Goal: Task Accomplishment & Management: Use online tool/utility

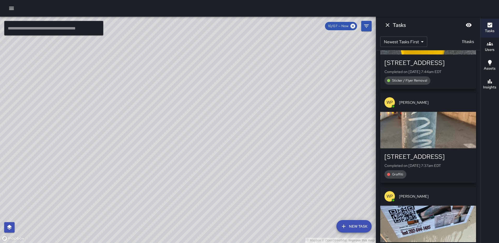
scroll to position [331, 0]
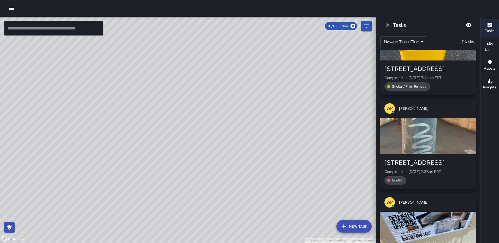
click at [421, 146] on div "button" at bounding box center [428, 136] width 96 height 37
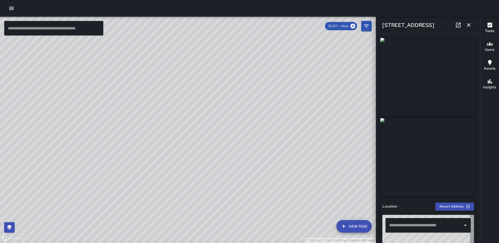
type input "**********"
click at [470, 25] on icon "button" at bounding box center [469, 25] width 6 height 6
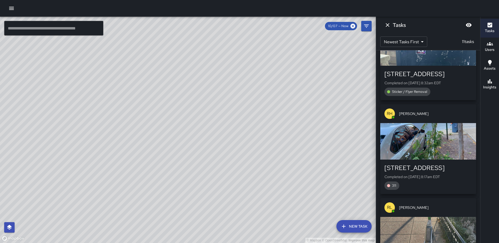
scroll to position [0, 0]
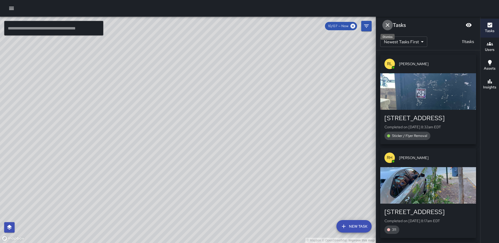
click at [387, 26] on icon "Dismiss" at bounding box center [387, 25] width 6 height 6
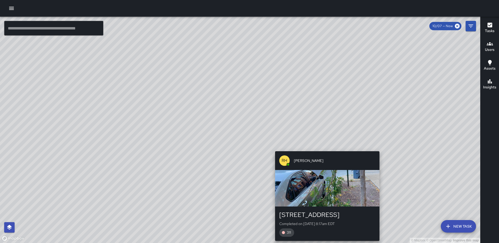
click at [324, 149] on div "© Mapbox © OpenStreetMap Improve this map [PERSON_NAME] [PERSON_NAME] [STREET_A…" at bounding box center [240, 130] width 480 height 227
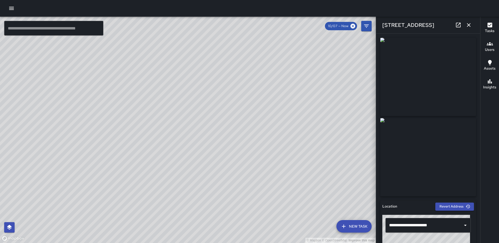
click at [458, 24] on icon at bounding box center [458, 25] width 6 height 6
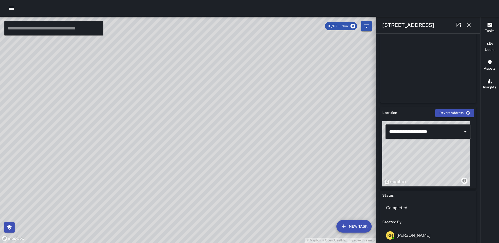
scroll to position [110, 0]
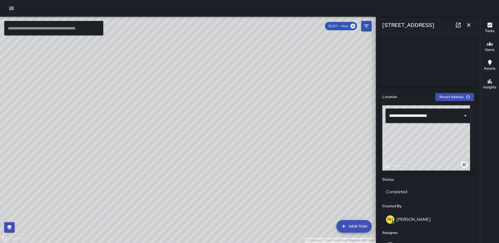
drag, startPoint x: 404, startPoint y: 141, endPoint x: 389, endPoint y: 140, distance: 14.9
click at [389, 140] on div "© Mapbox © OpenStreetMap Improve this map" at bounding box center [426, 137] width 88 height 65
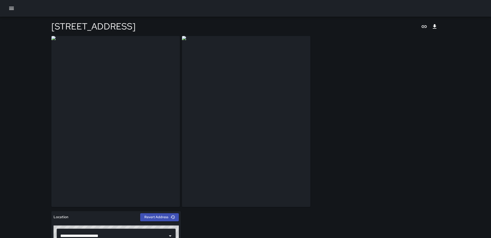
drag, startPoint x: 363, startPoint y: 135, endPoint x: 486, endPoint y: 135, distance: 122.7
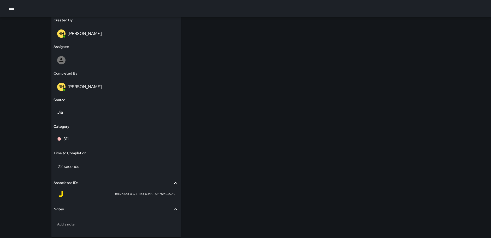
scroll to position [325, 0]
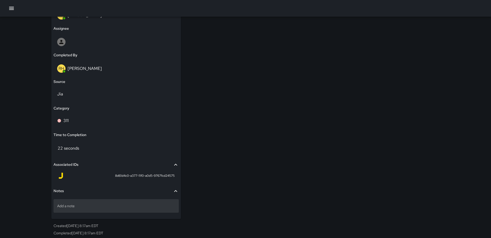
click at [85, 207] on p "Add a note" at bounding box center [116, 206] width 118 height 5
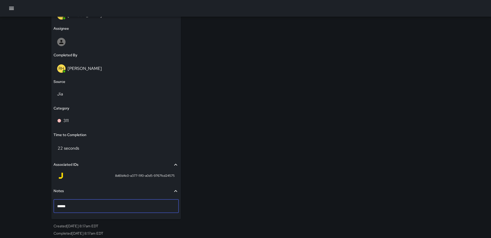
type textarea "*******"
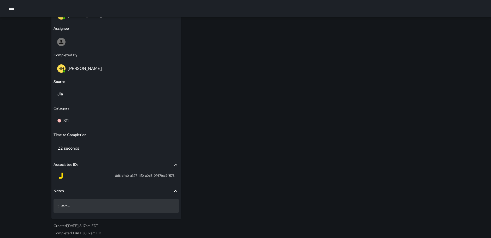
click at [78, 206] on p "311#25-" at bounding box center [116, 206] width 118 height 5
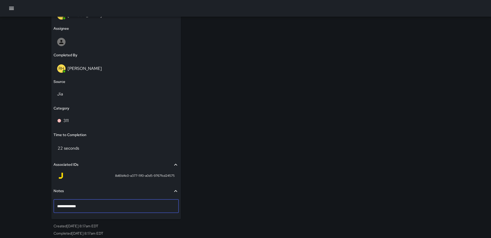
type textarea "**********"
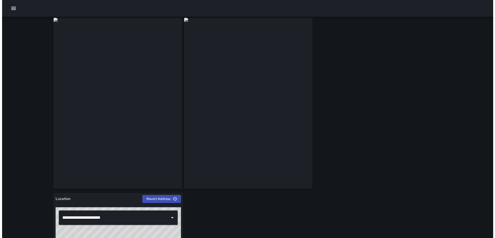
scroll to position [0, 0]
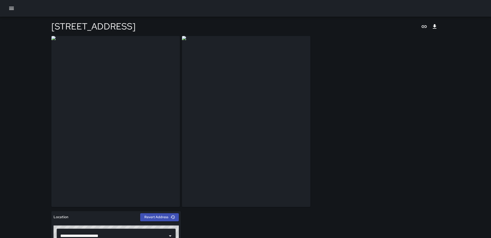
click at [14, 10] on icon "button" at bounding box center [11, 8] width 6 height 6
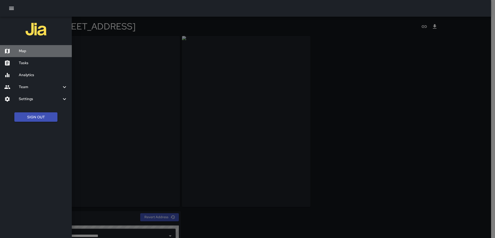
click at [21, 50] on h6 "Map" at bounding box center [43, 51] width 49 height 6
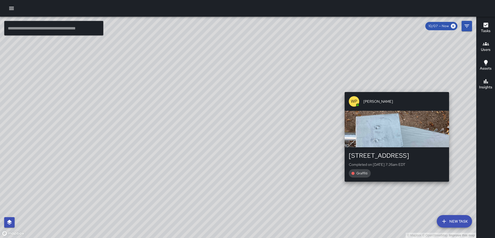
click at [450, 185] on div "© Mapbox © OpenStreetMap Improve this map WP Waverly Phillips 214 L Street Nort…" at bounding box center [238, 128] width 476 height 222
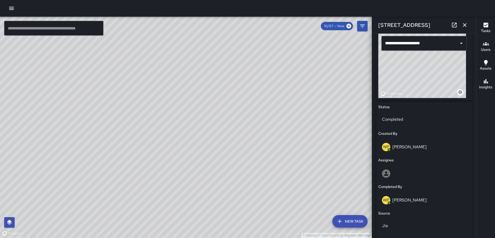
scroll to position [201, 0]
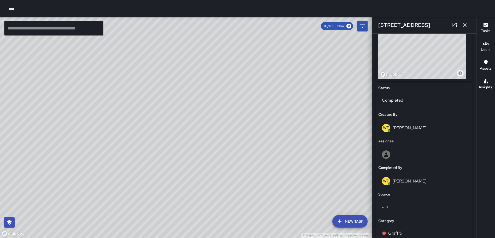
drag, startPoint x: 424, startPoint y: 61, endPoint x: 524, endPoint y: 63, distance: 99.7
click at [495, 63] on html "© Mapbox © OpenStreetMap Improve this map ​ New Task 10/07 — Now Map Layers Tas…" at bounding box center [247, 119] width 495 height 238
drag, startPoint x: 447, startPoint y: 50, endPoint x: 460, endPoint y: 46, distance: 13.6
click at [460, 46] on div "© Mapbox © OpenStreetMap Improve this map" at bounding box center [422, 46] width 88 height 65
type input "**********"
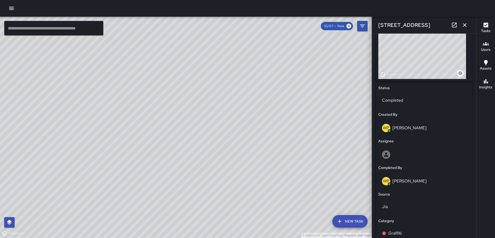
drag, startPoint x: 435, startPoint y: 43, endPoint x: 444, endPoint y: 46, distance: 9.0
click at [444, 46] on div "© Mapbox © OpenStreetMap Improve this map" at bounding box center [422, 46] width 88 height 65
click at [468, 26] on button "button" at bounding box center [464, 25] width 10 height 10
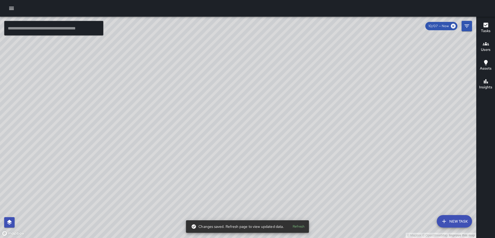
click at [183, 129] on div "© Mapbox © OpenStreetMap Improve this map RL Ruben Lechuga 1101 2nd Street Nort…" at bounding box center [238, 128] width 476 height 222
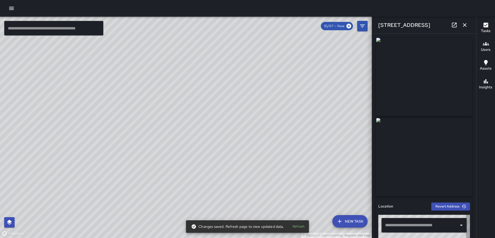
type input "**********"
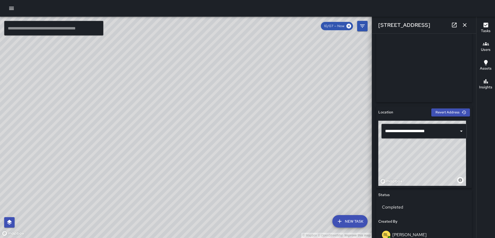
scroll to position [95, 0]
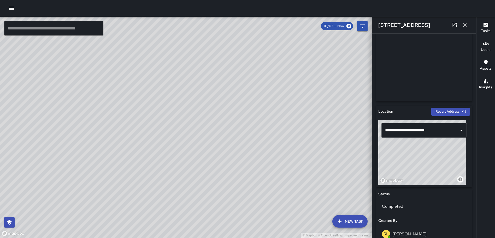
drag, startPoint x: 413, startPoint y: 152, endPoint x: 402, endPoint y: 148, distance: 11.7
click at [402, 148] on div "© Mapbox © OpenStreetMap Improve this map" at bounding box center [422, 152] width 88 height 65
click at [464, 24] on icon "button" at bounding box center [464, 25] width 6 height 6
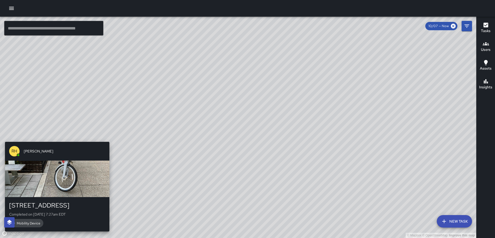
click at [105, 138] on div "© Mapbox © OpenStreetMap Improve this map RH Rasheed Hassan 1101 First Street N…" at bounding box center [238, 128] width 476 height 222
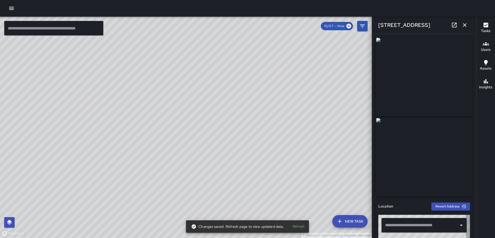
type input "**********"
click at [463, 24] on icon "button" at bounding box center [464, 25] width 6 height 6
